Goal: Communication & Community: Answer question/provide support

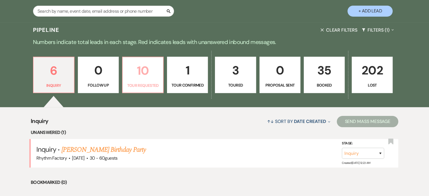
click at [146, 72] on p "10" at bounding box center [143, 70] width 34 height 19
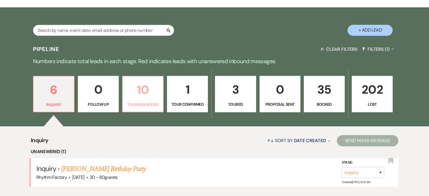
select select "2"
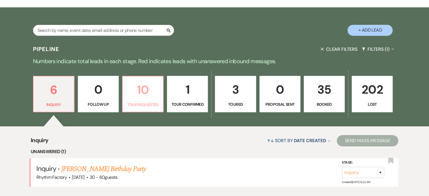
select select "2"
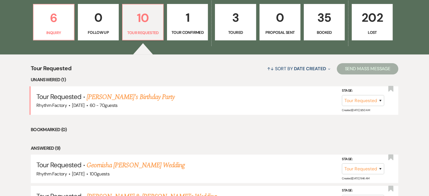
scroll to position [169, 0]
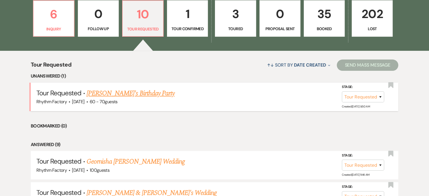
click at [116, 93] on link "[PERSON_NAME]'s Birthday Party" at bounding box center [131, 93] width 88 height 10
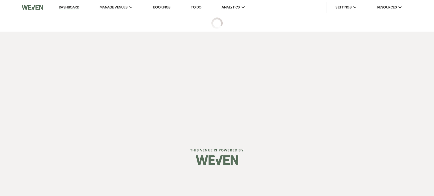
select select "2"
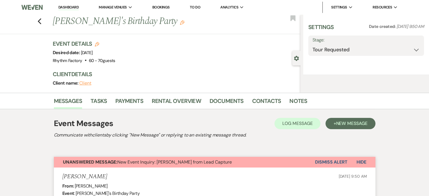
select select "12"
select select "4"
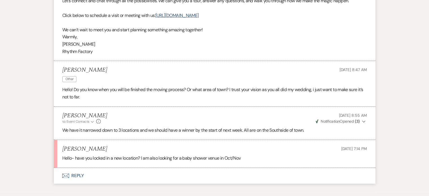
scroll to position [621, 0]
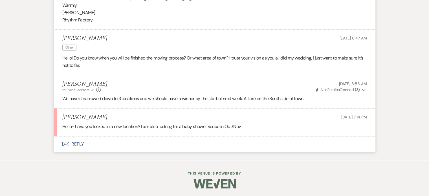
click at [76, 143] on button "Envelope Reply" at bounding box center [215, 144] width 322 height 16
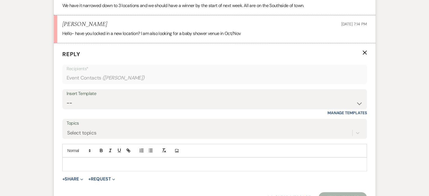
scroll to position [717, 0]
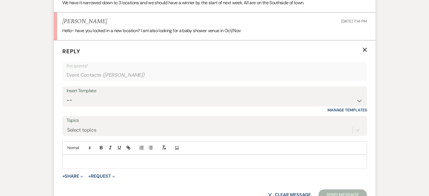
click at [93, 159] on p at bounding box center [215, 161] width 296 height 6
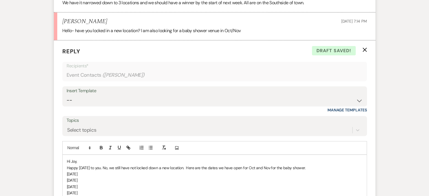
click at [316, 166] on p "Happy [DATE] to you. No, we still have not locked down a new location. Here are…" at bounding box center [215, 168] width 296 height 6
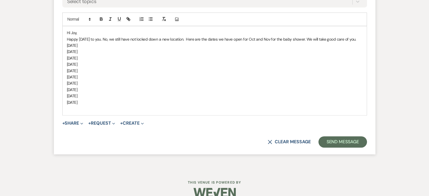
scroll to position [855, 0]
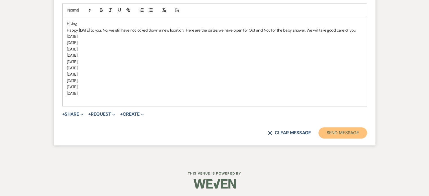
click at [341, 130] on button "Send Message" at bounding box center [343, 132] width 48 height 11
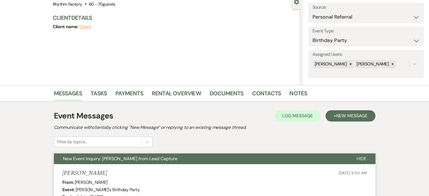
scroll to position [0, 0]
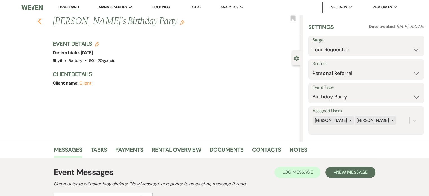
click at [40, 21] on use "button" at bounding box center [40, 21] width 4 height 6
select select "2"
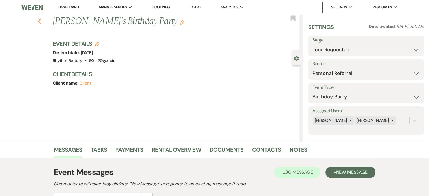
select select "2"
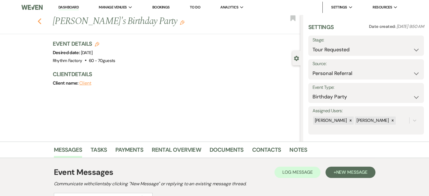
select select "2"
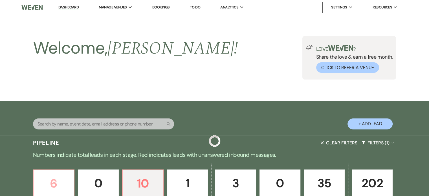
scroll to position [169, 0]
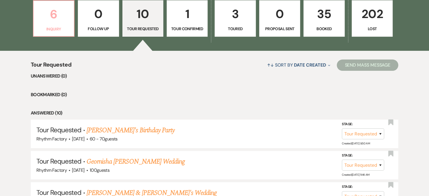
click at [57, 16] on p "6" at bounding box center [54, 14] width 34 height 19
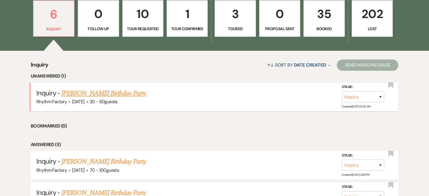
click at [117, 93] on link "[PERSON_NAME] Birthday Party" at bounding box center [104, 93] width 84 height 10
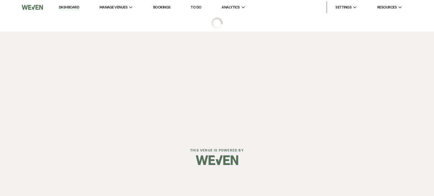
select select "4"
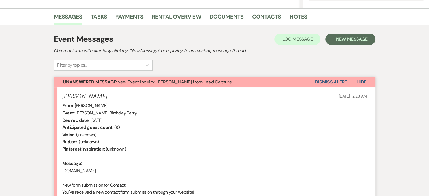
scroll to position [133, 0]
